Goal: Task Accomplishment & Management: Manage account settings

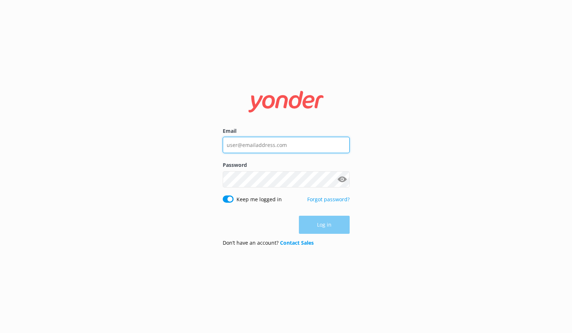
type input "[EMAIL_ADDRESS][DOMAIN_NAME]"
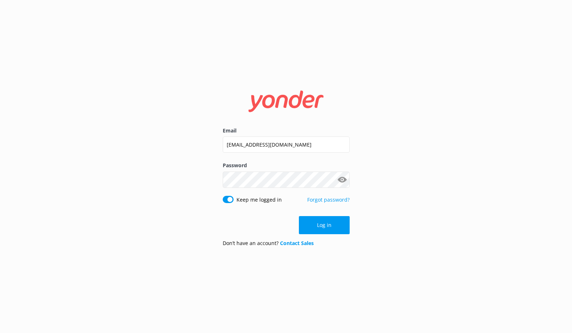
click at [314, 230] on div "Log in" at bounding box center [286, 225] width 127 height 18
click at [314, 229] on button "Log in" at bounding box center [324, 225] width 51 height 18
